Goal: Participate in discussion: Engage in conversation with other users on a specific topic

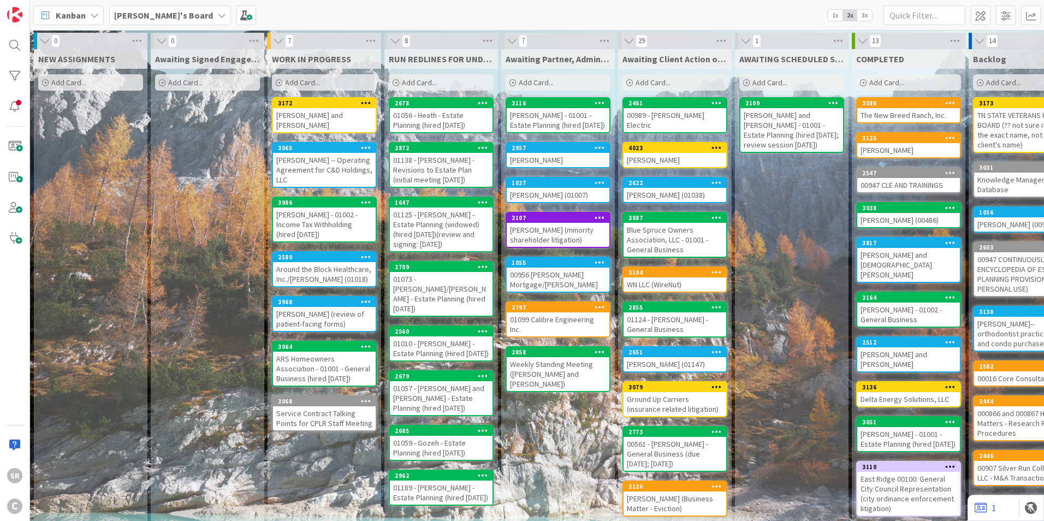
click at [336, 110] on div "[PERSON_NAME] and [PERSON_NAME]" at bounding box center [324, 120] width 103 height 24
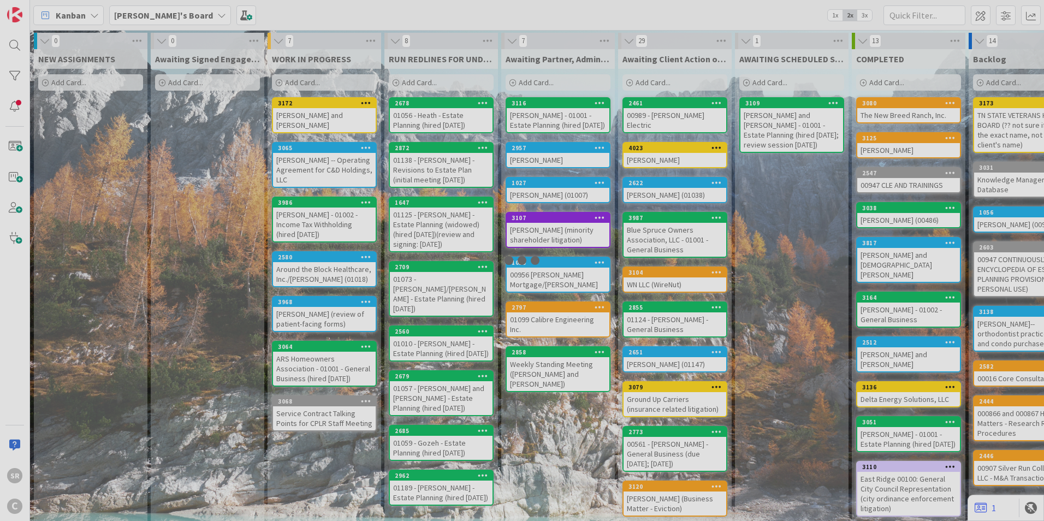
click at [336, 110] on div at bounding box center [522, 260] width 1044 height 521
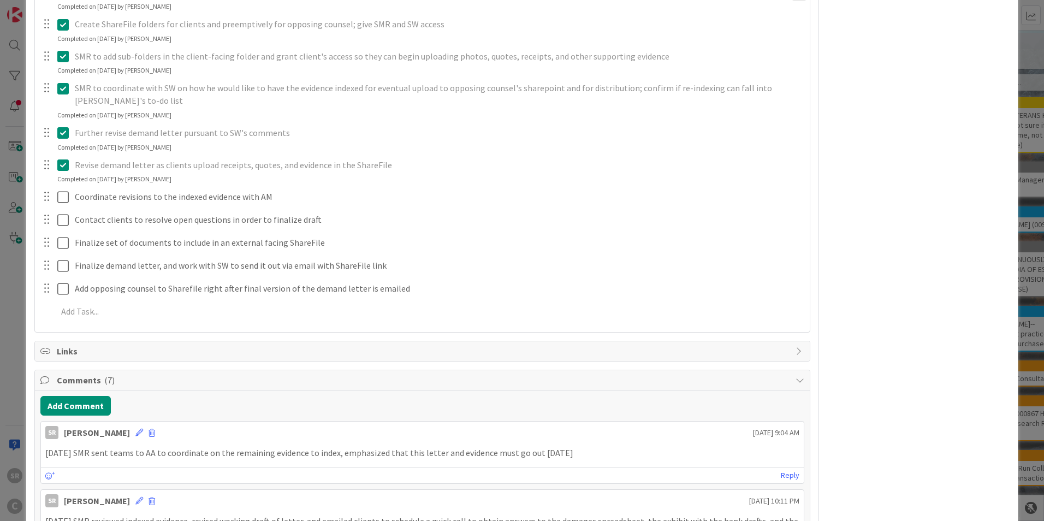
scroll to position [372, 0]
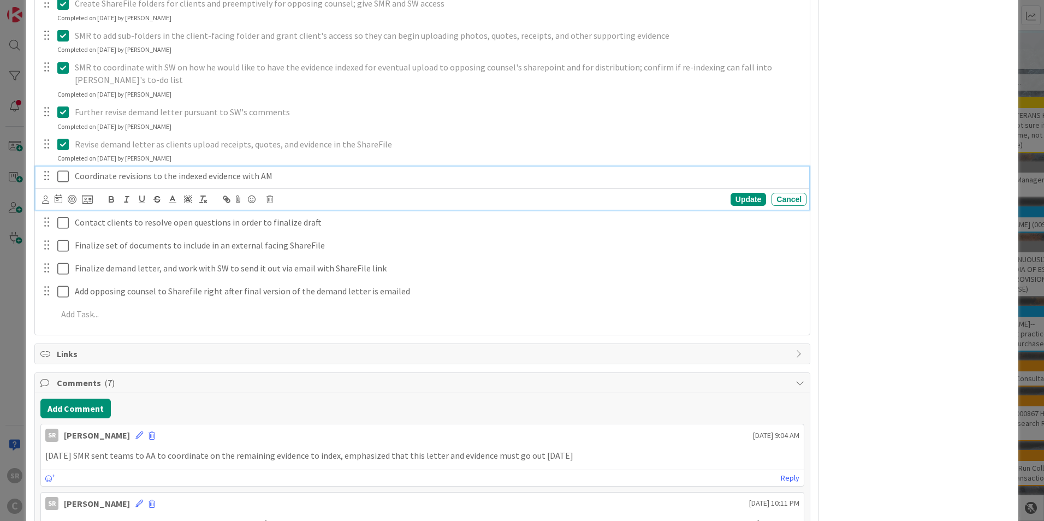
click at [60, 177] on icon at bounding box center [65, 176] width 16 height 13
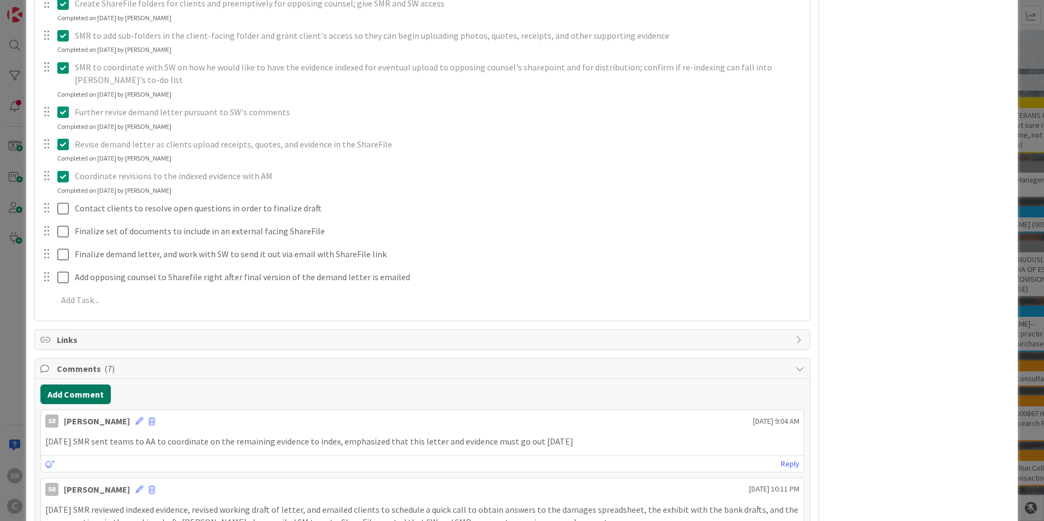
click at [94, 389] on button "Add Comment" at bounding box center [75, 394] width 70 height 20
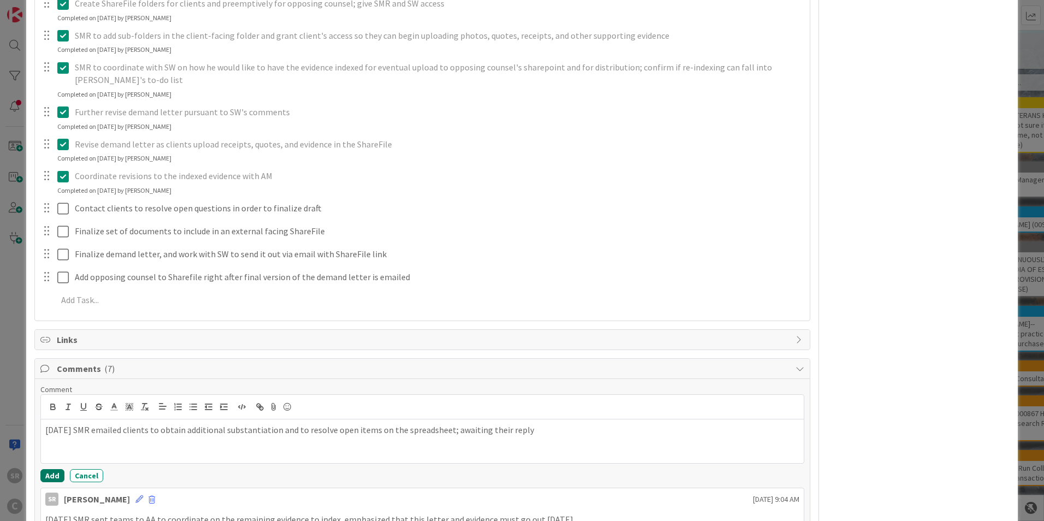
click at [48, 478] on button "Add" at bounding box center [52, 475] width 24 height 13
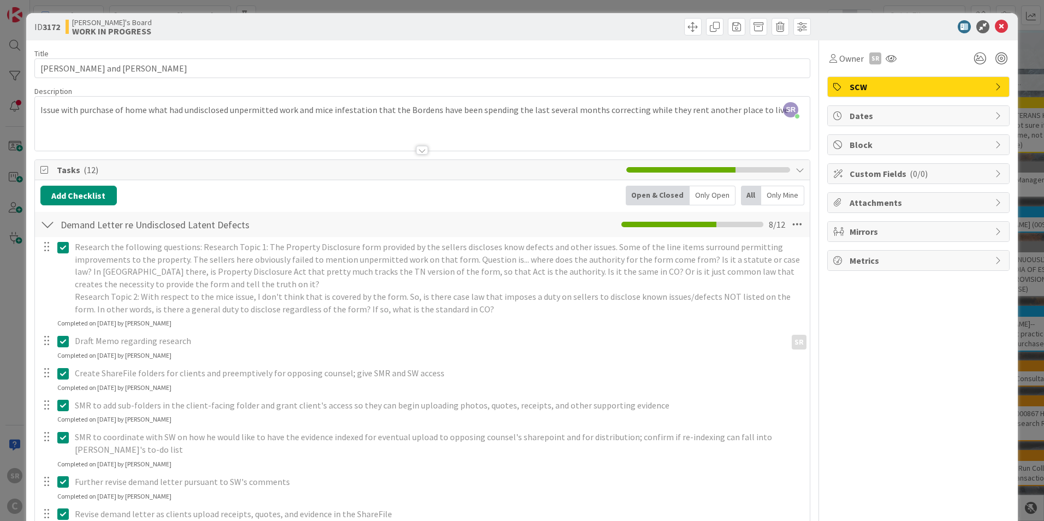
scroll to position [0, 0]
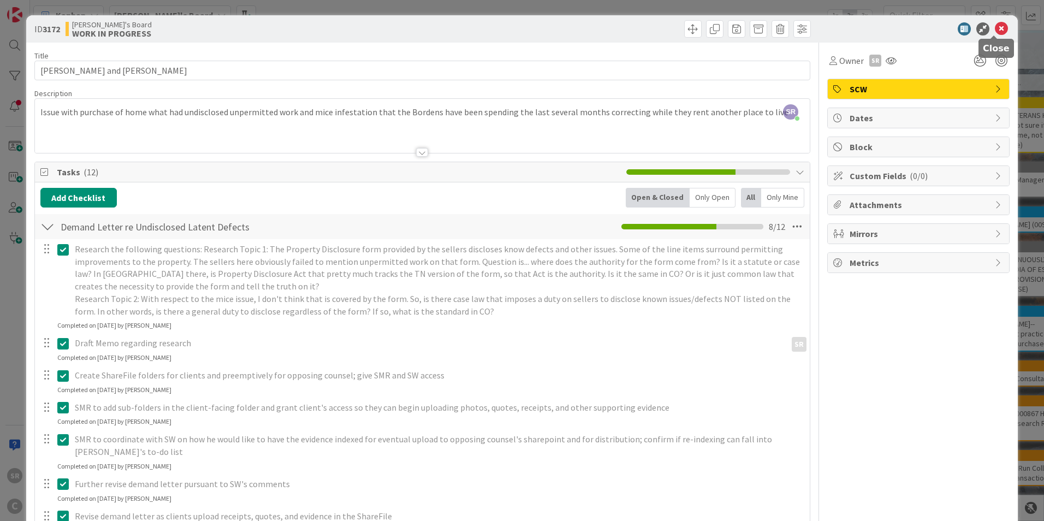
click at [995, 27] on icon at bounding box center [1001, 28] width 13 height 13
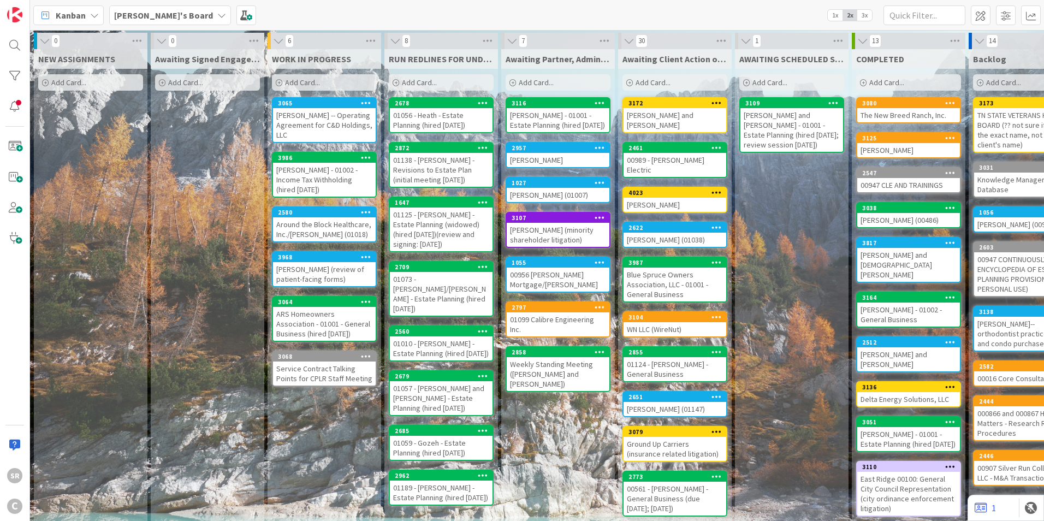
click at [655, 153] on div "00989 - [PERSON_NAME] Electric" at bounding box center [675, 165] width 103 height 24
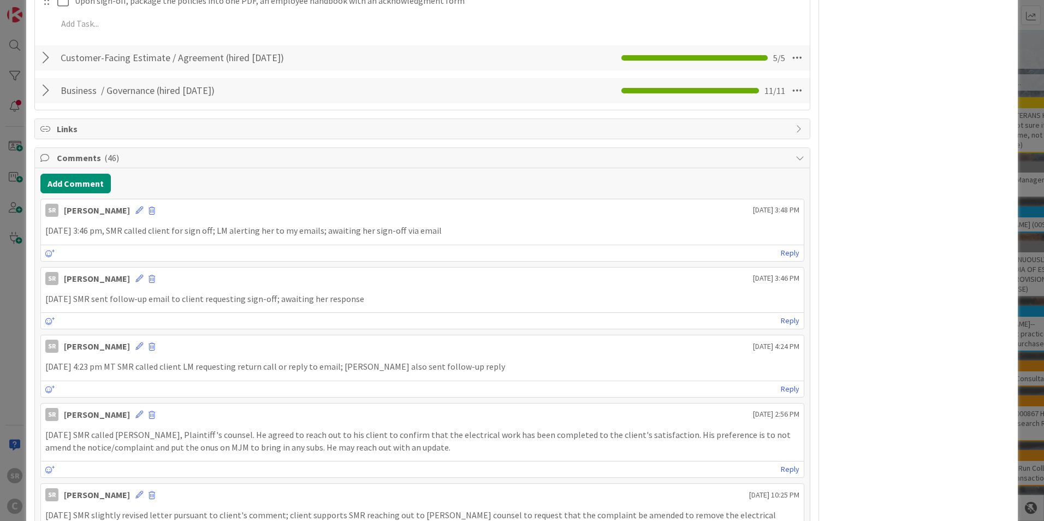
scroll to position [1052, 0]
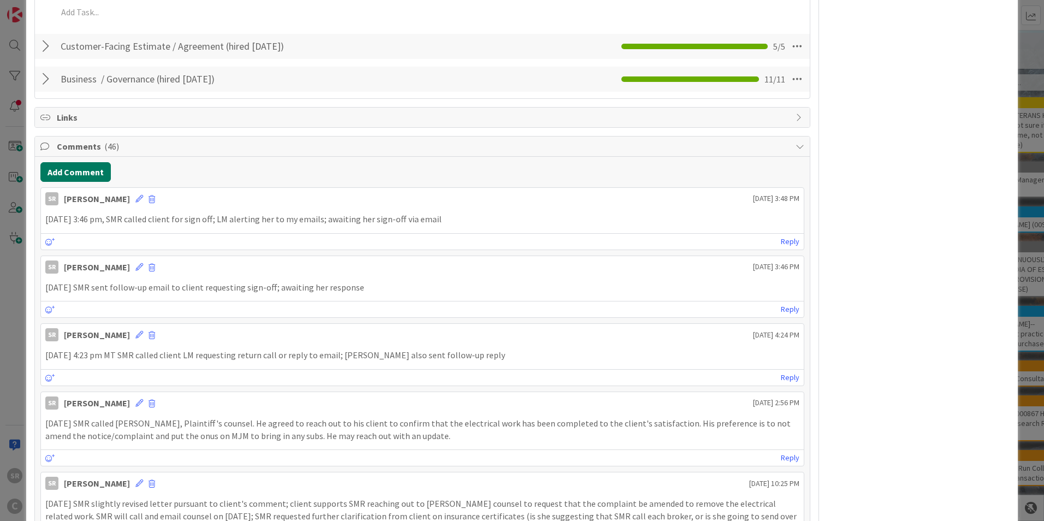
click at [100, 162] on button "Add Comment" at bounding box center [75, 172] width 70 height 20
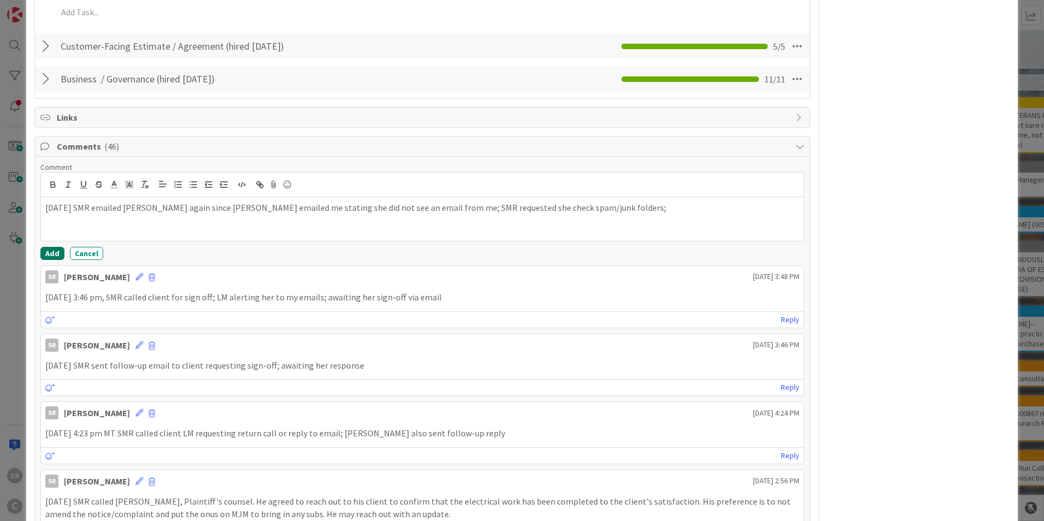
click at [48, 247] on button "Add" at bounding box center [52, 253] width 24 height 13
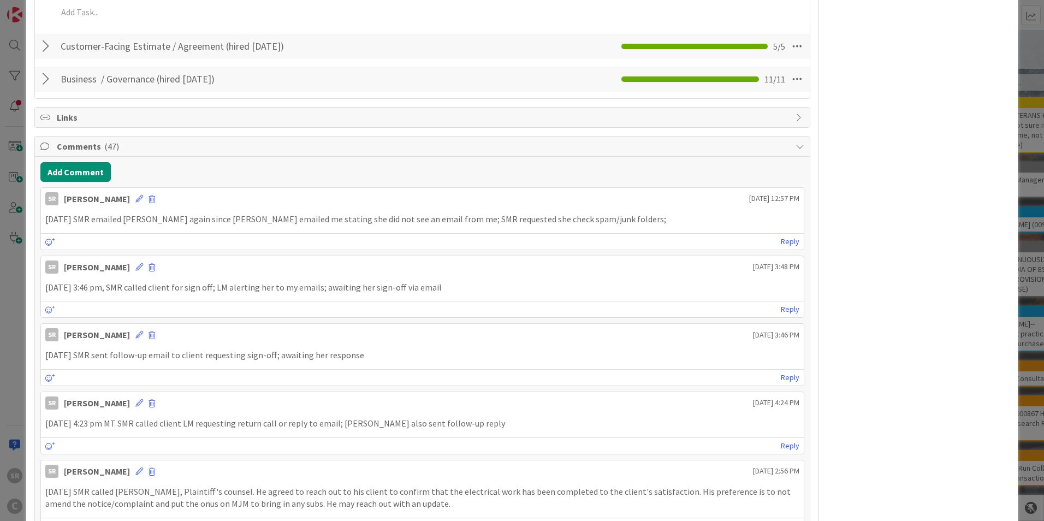
click at [633, 213] on p "[DATE] SMR emailed [PERSON_NAME] again since [PERSON_NAME] emailed me stating s…" at bounding box center [422, 219] width 754 height 13
click at [602, 213] on p "[DATE] SMR emailed [PERSON_NAME] again since [PERSON_NAME] emailed me stating s…" at bounding box center [422, 219] width 754 height 13
click at [580, 213] on p "[DATE] SMR emailed [PERSON_NAME] again since [PERSON_NAME] emailed me stating s…" at bounding box center [422, 219] width 754 height 13
click at [594, 213] on p "[DATE] SMR emailed [PERSON_NAME] again since [PERSON_NAME] emailed me stating s…" at bounding box center [422, 219] width 754 height 13
drag, startPoint x: 594, startPoint y: 206, endPoint x: 599, endPoint y: 210, distance: 6.7
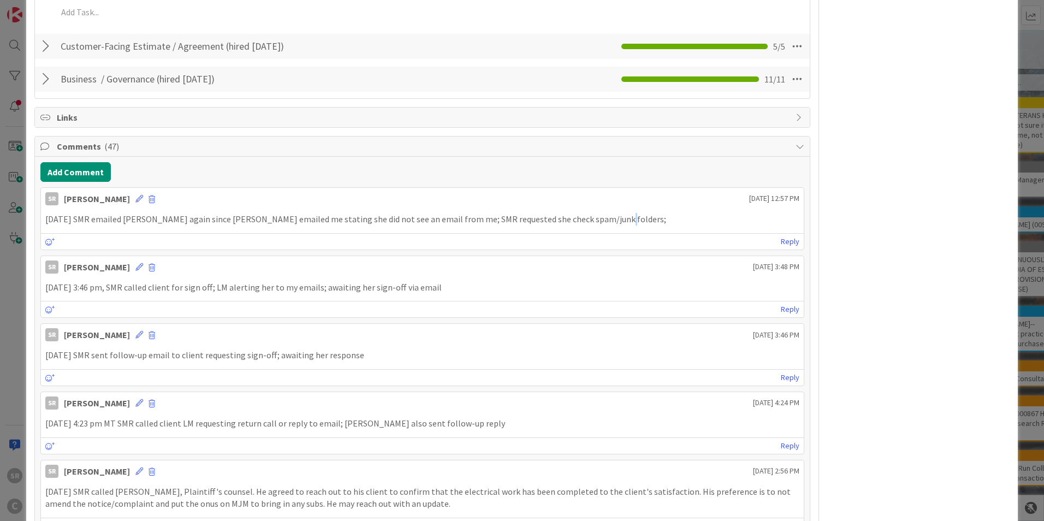
click at [599, 213] on p "[DATE] SMR emailed [PERSON_NAME] again since [PERSON_NAME] emailed me stating s…" at bounding box center [422, 219] width 754 height 13
click at [583, 213] on p "[DATE] SMR emailed [PERSON_NAME] again since [PERSON_NAME] emailed me stating s…" at bounding box center [422, 219] width 754 height 13
click at [664, 213] on p "[DATE] SMR emailed [PERSON_NAME] again since [PERSON_NAME] emailed me stating s…" at bounding box center [422, 219] width 754 height 13
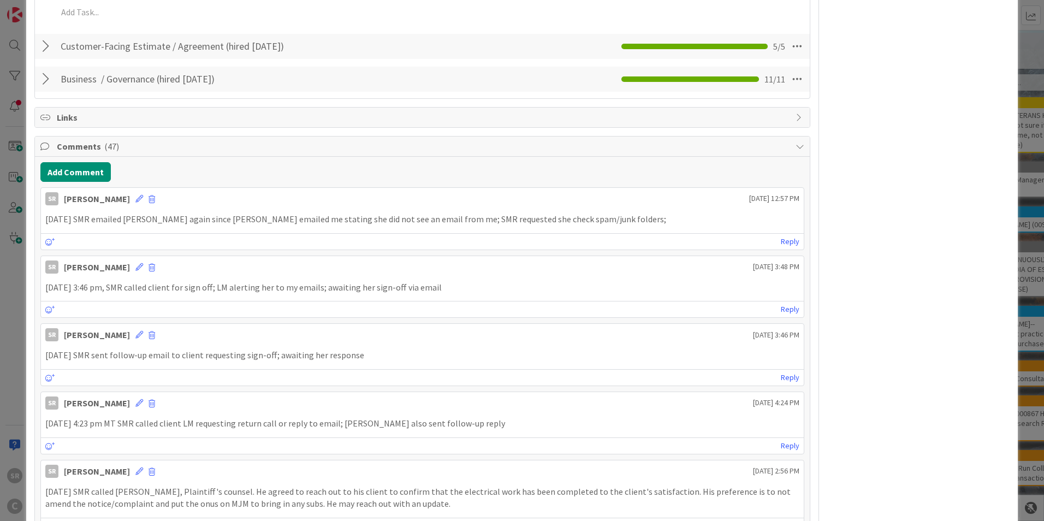
click at [636, 213] on p "[DATE] SMR emailed [PERSON_NAME] again since [PERSON_NAME] emailed me stating s…" at bounding box center [422, 219] width 754 height 13
click at [610, 213] on p "[DATE] SMR emailed [PERSON_NAME] again since [PERSON_NAME] emailed me stating s…" at bounding box center [422, 219] width 754 height 13
click at [609, 213] on p "[DATE] SMR emailed [PERSON_NAME] again since [PERSON_NAME] emailed me stating s…" at bounding box center [422, 219] width 754 height 13
click at [603, 213] on p "[DATE] SMR emailed [PERSON_NAME] again since [PERSON_NAME] emailed me stating s…" at bounding box center [422, 219] width 754 height 13
click at [596, 213] on p "[DATE] SMR emailed [PERSON_NAME] again since [PERSON_NAME] emailed me stating s…" at bounding box center [422, 219] width 754 height 13
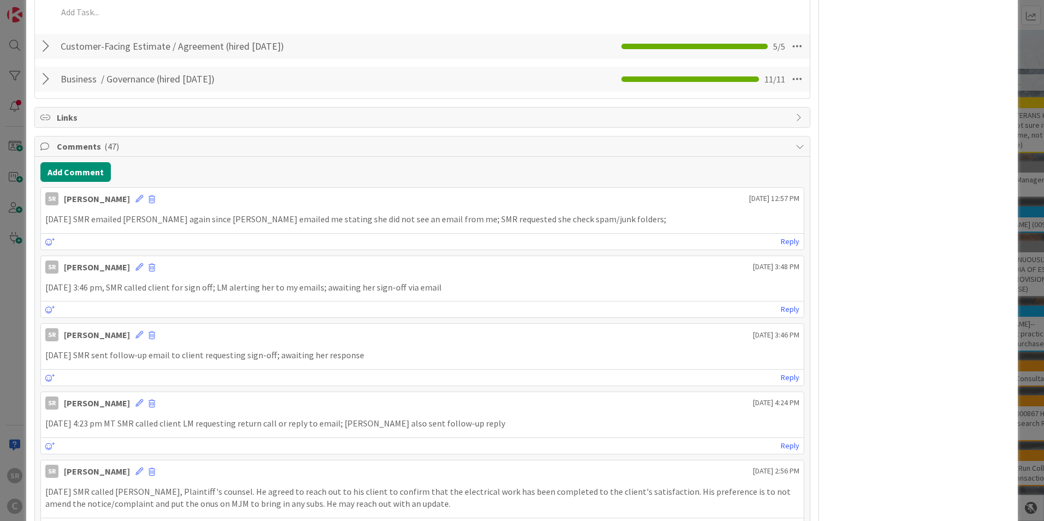
click at [610, 213] on div "[DATE] SMR emailed [PERSON_NAME] again since [PERSON_NAME] emailed me stating s…" at bounding box center [422, 219] width 763 height 21
click at [135, 195] on icon at bounding box center [139, 199] width 8 height 8
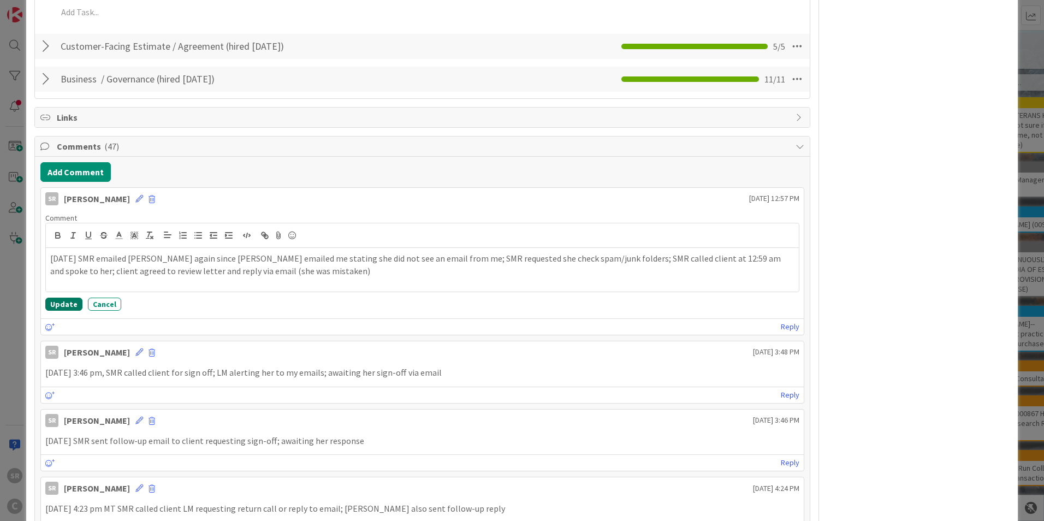
click at [68, 298] on button "Update" at bounding box center [63, 304] width 37 height 13
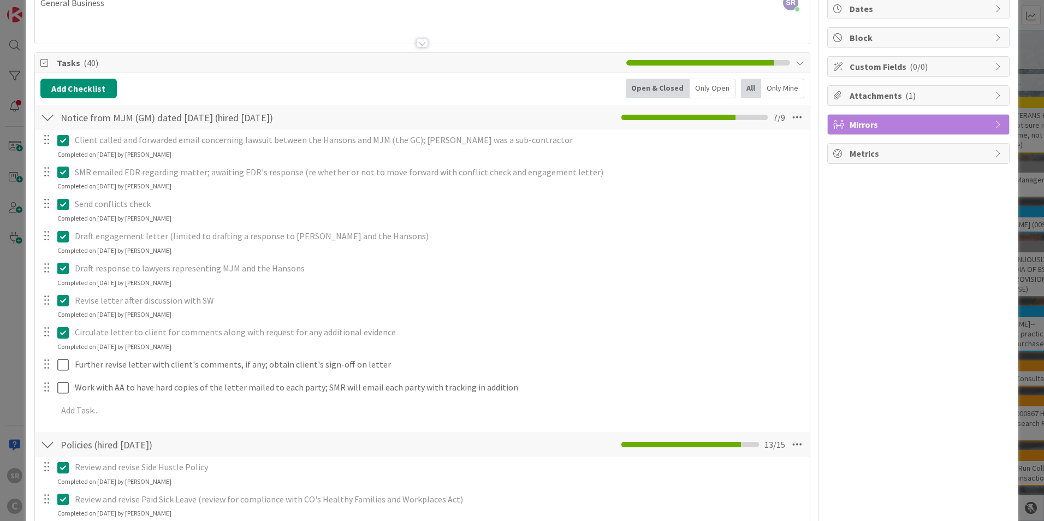
scroll to position [0, 0]
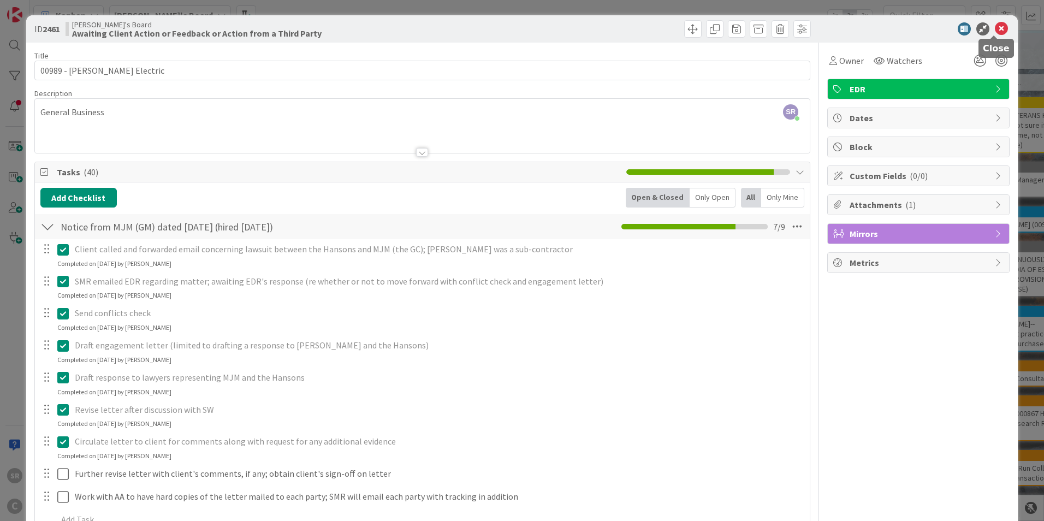
click at [995, 26] on icon at bounding box center [1001, 28] width 13 height 13
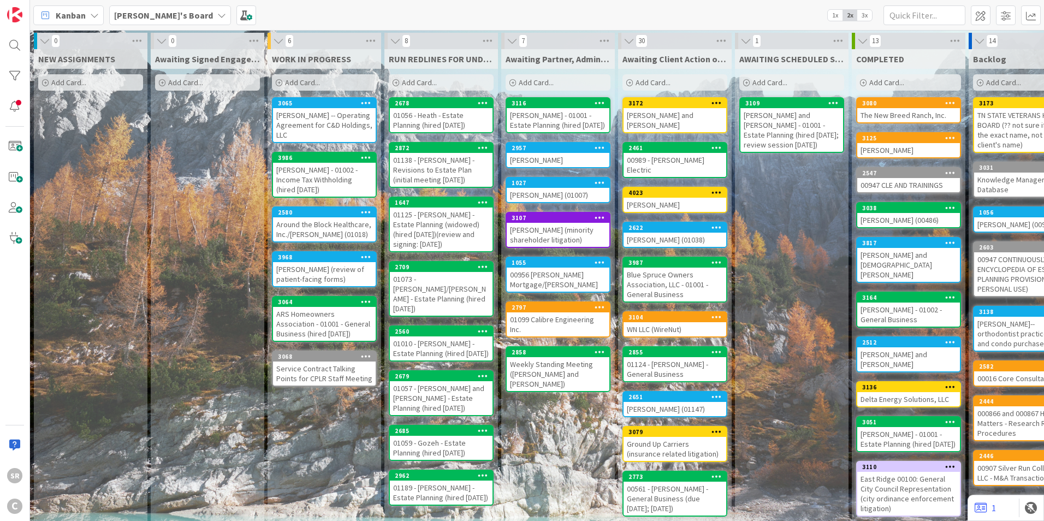
click at [317, 133] on div "[PERSON_NAME] -- Operating Agreement for C&D Holdings, LLC" at bounding box center [324, 125] width 103 height 34
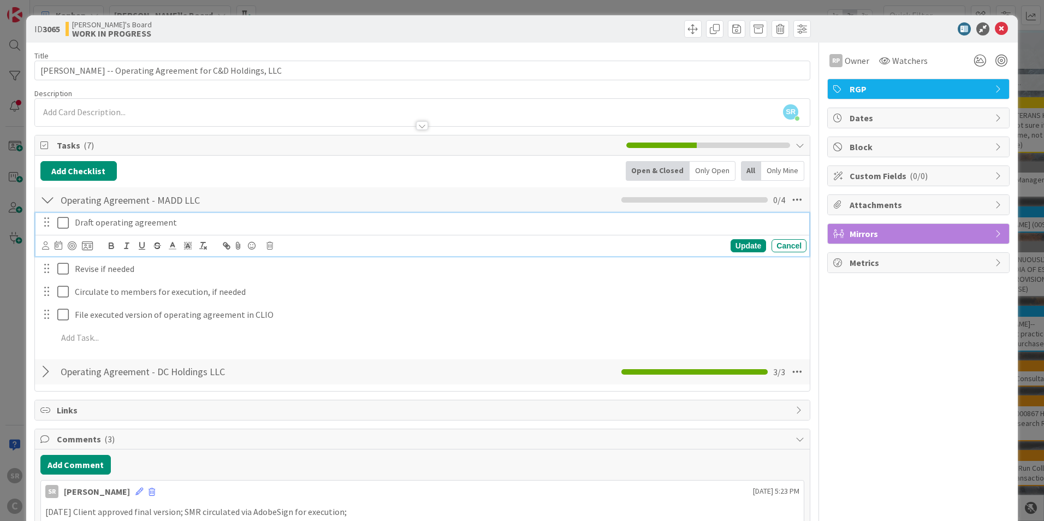
click at [58, 223] on icon at bounding box center [65, 222] width 16 height 13
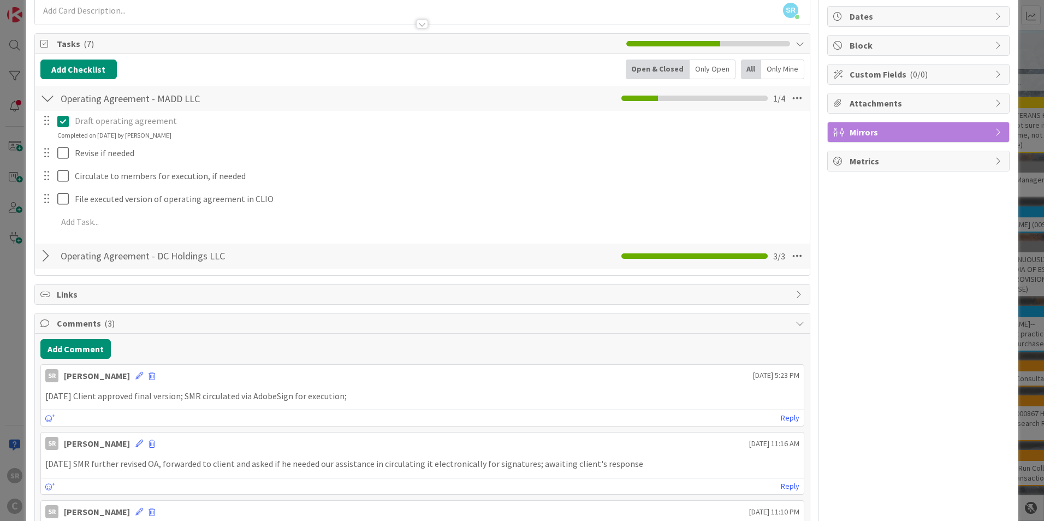
scroll to position [202, 0]
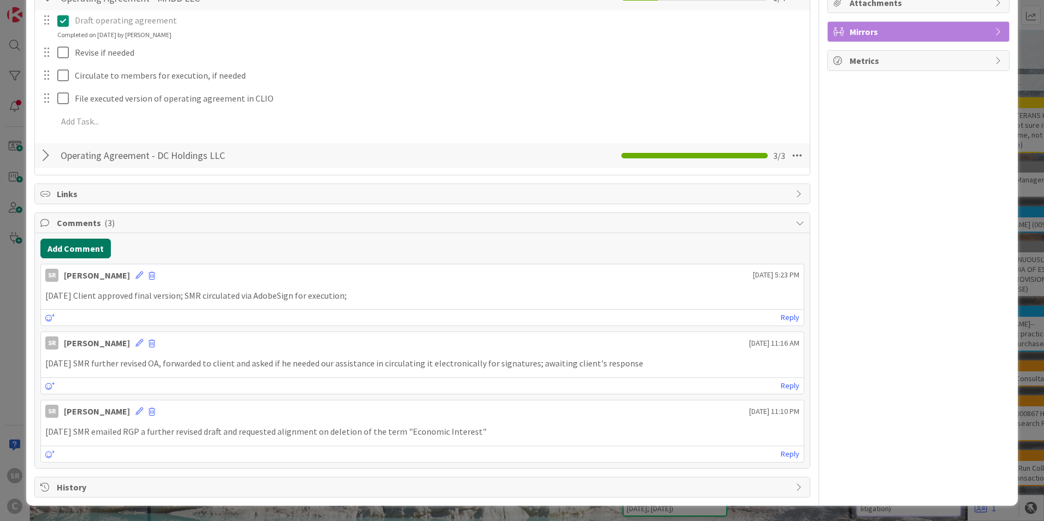
click at [69, 253] on button "Add Comment" at bounding box center [75, 249] width 70 height 20
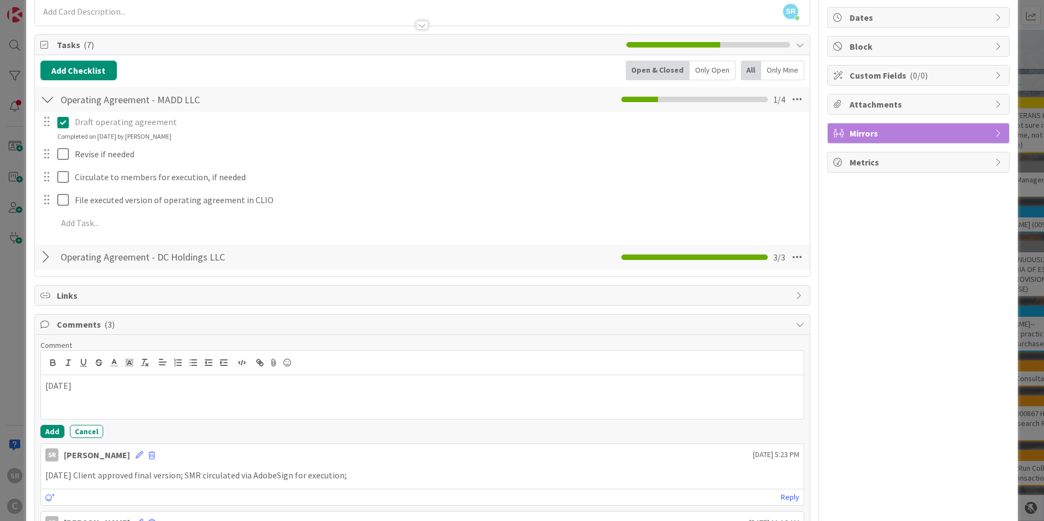
scroll to position [100, 0]
click at [105, 402] on div "[DATE]" at bounding box center [422, 398] width 763 height 44
click at [55, 435] on button "Add" at bounding box center [52, 431] width 24 height 13
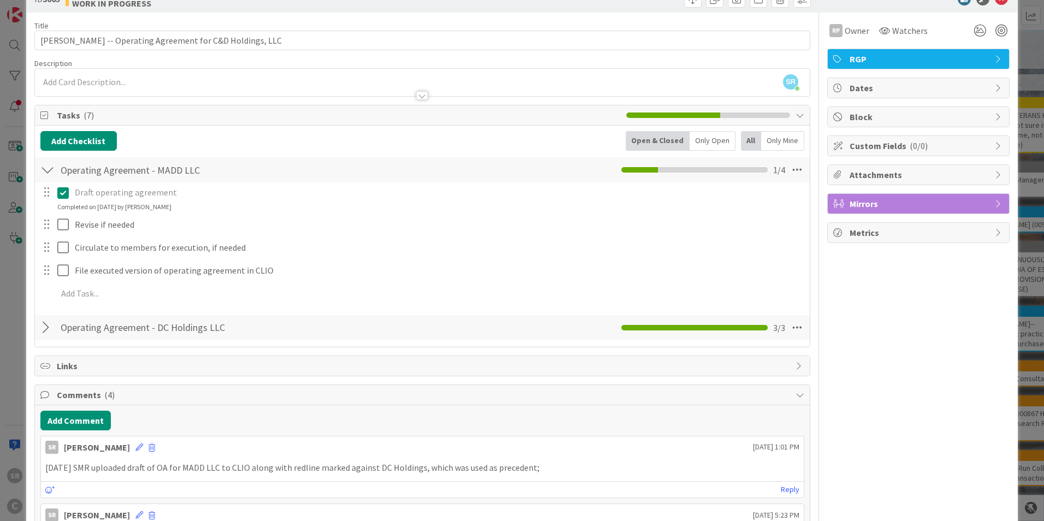
scroll to position [16, 0]
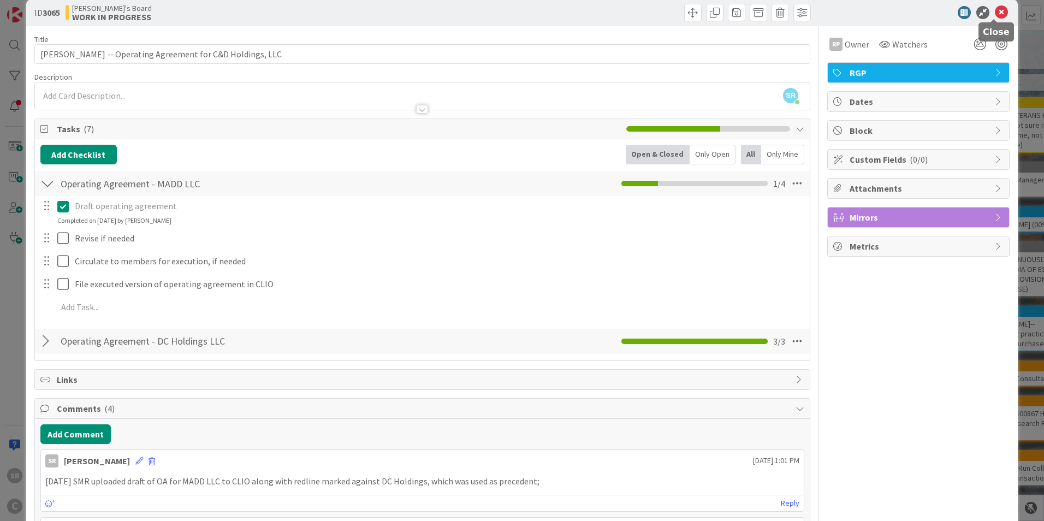
drag, startPoint x: 1000, startPoint y: 14, endPoint x: 940, endPoint y: 29, distance: 61.8
click at [1000, 14] on icon at bounding box center [1001, 12] width 13 height 13
